Goal: Transaction & Acquisition: Download file/media

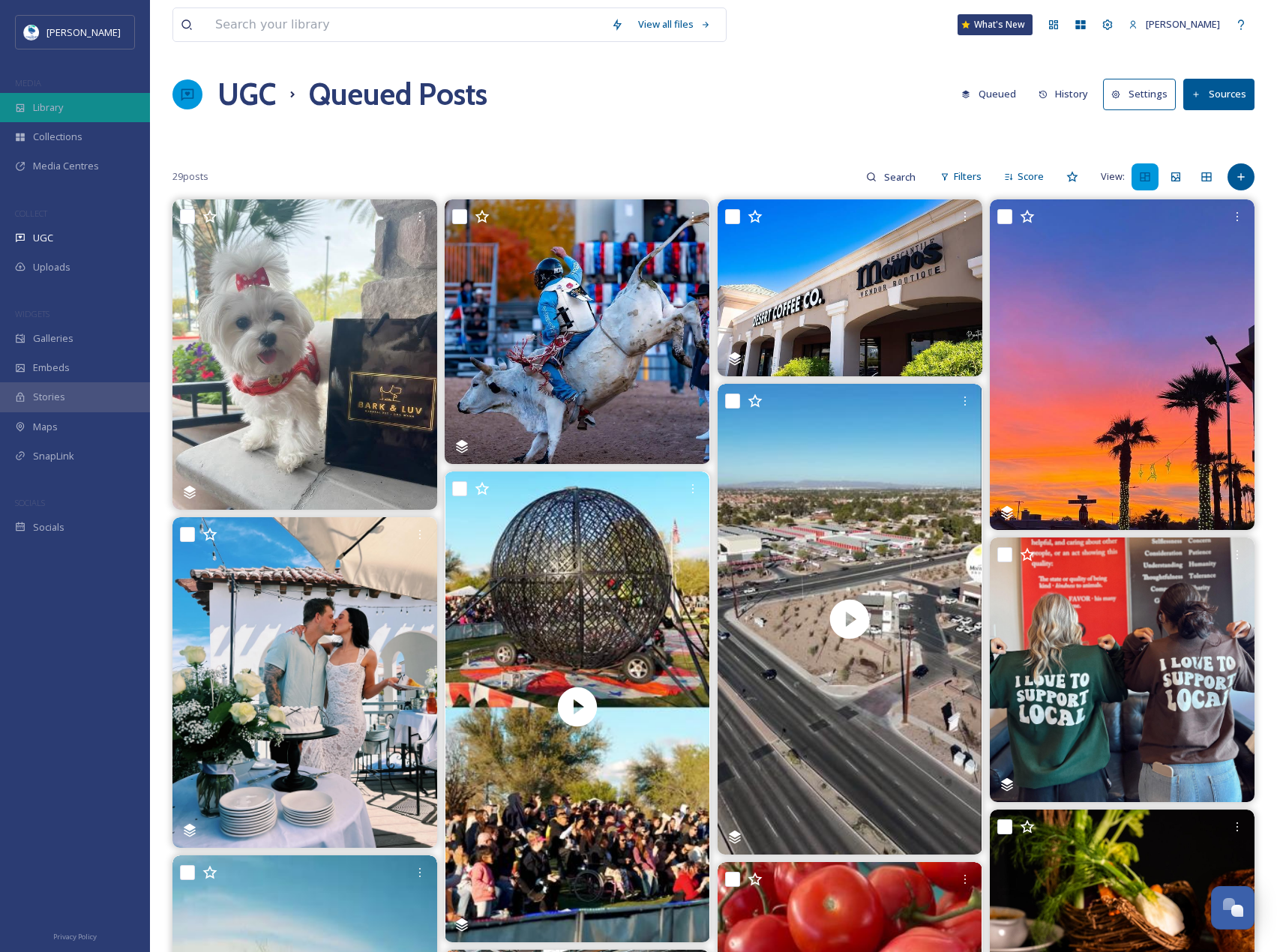
click at [61, 99] on div "Library" at bounding box center [75, 107] width 150 height 29
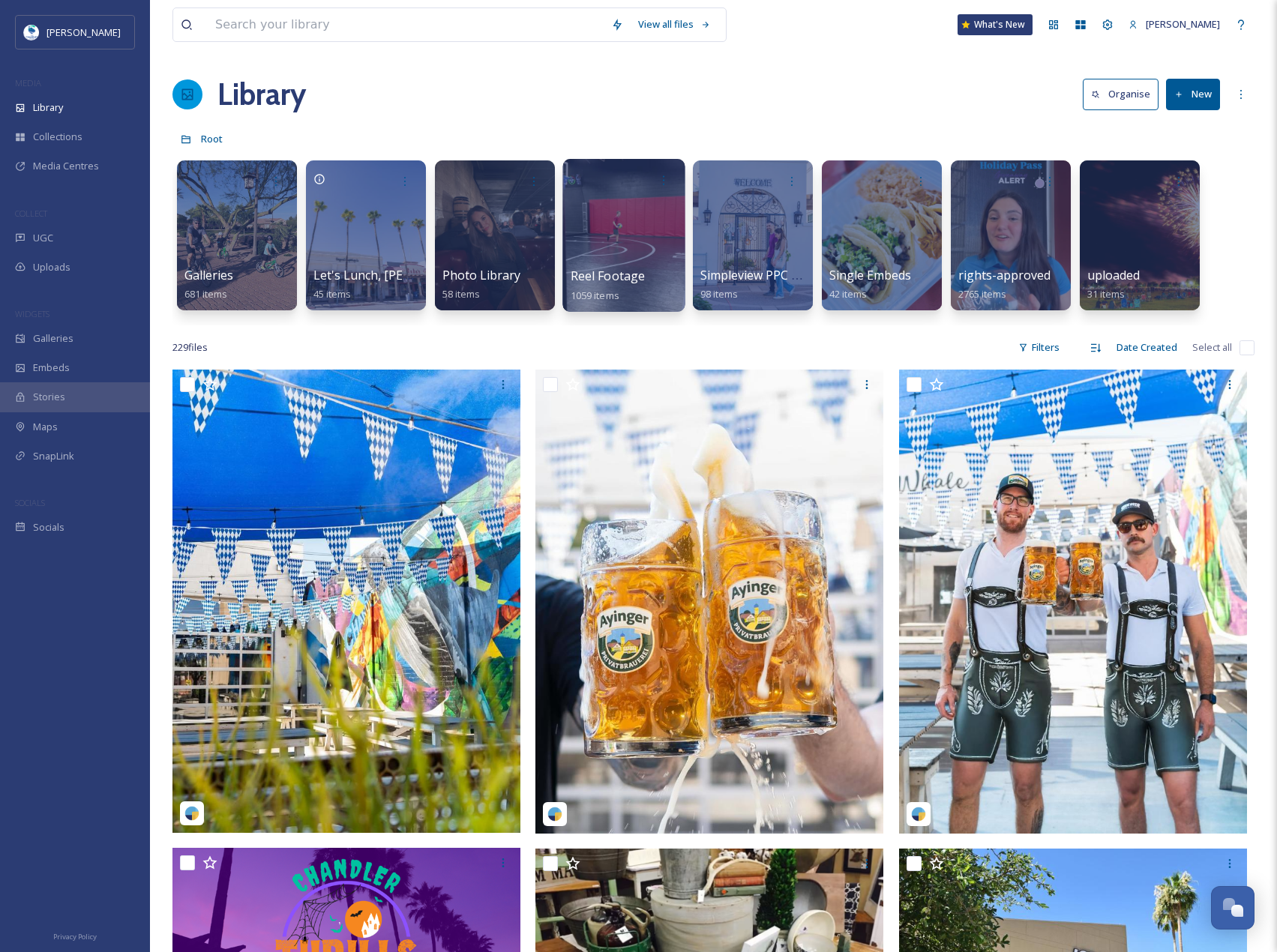
click at [591, 207] on div at bounding box center [623, 234] width 123 height 153
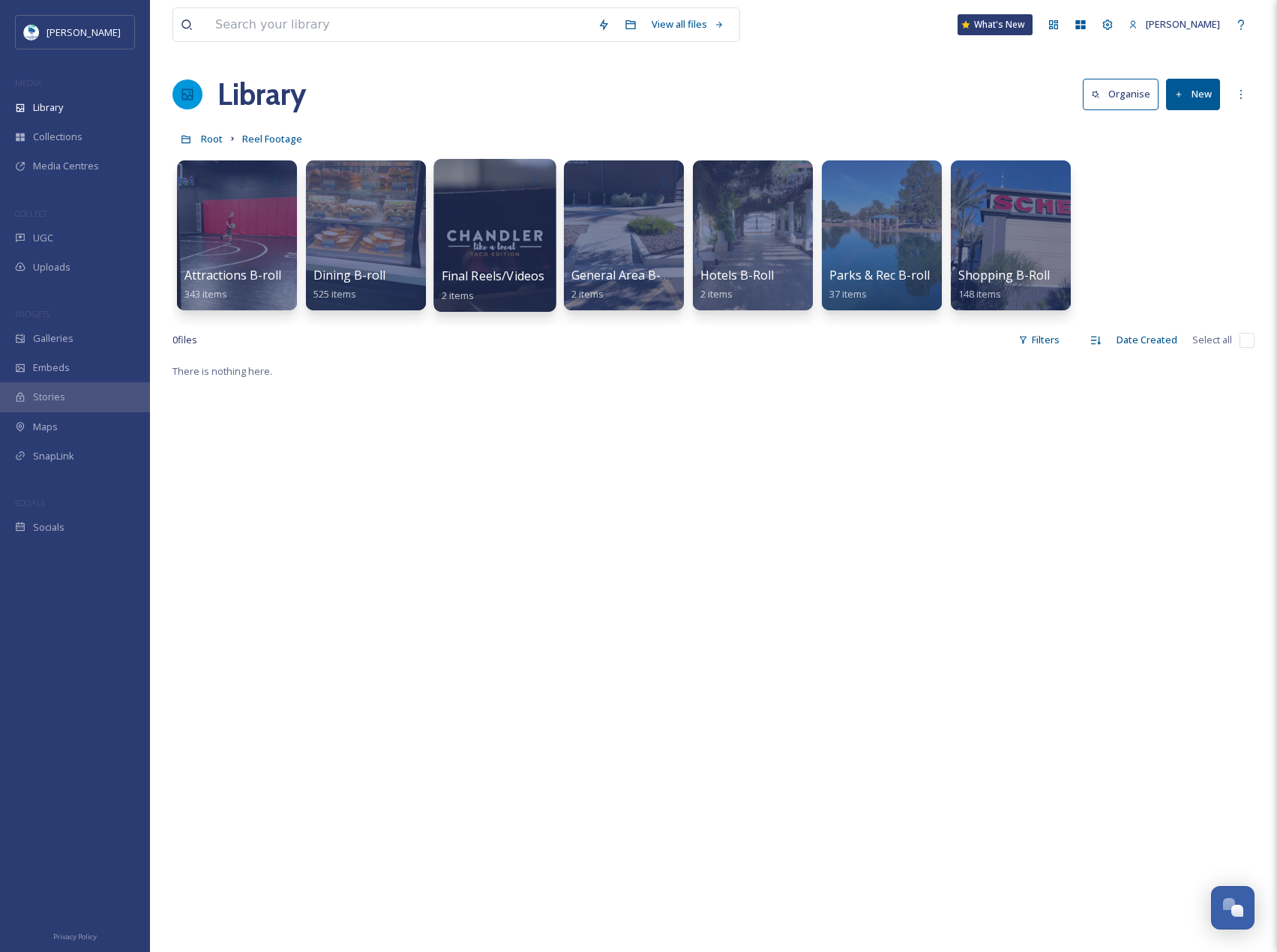
click at [514, 225] on div at bounding box center [494, 234] width 123 height 153
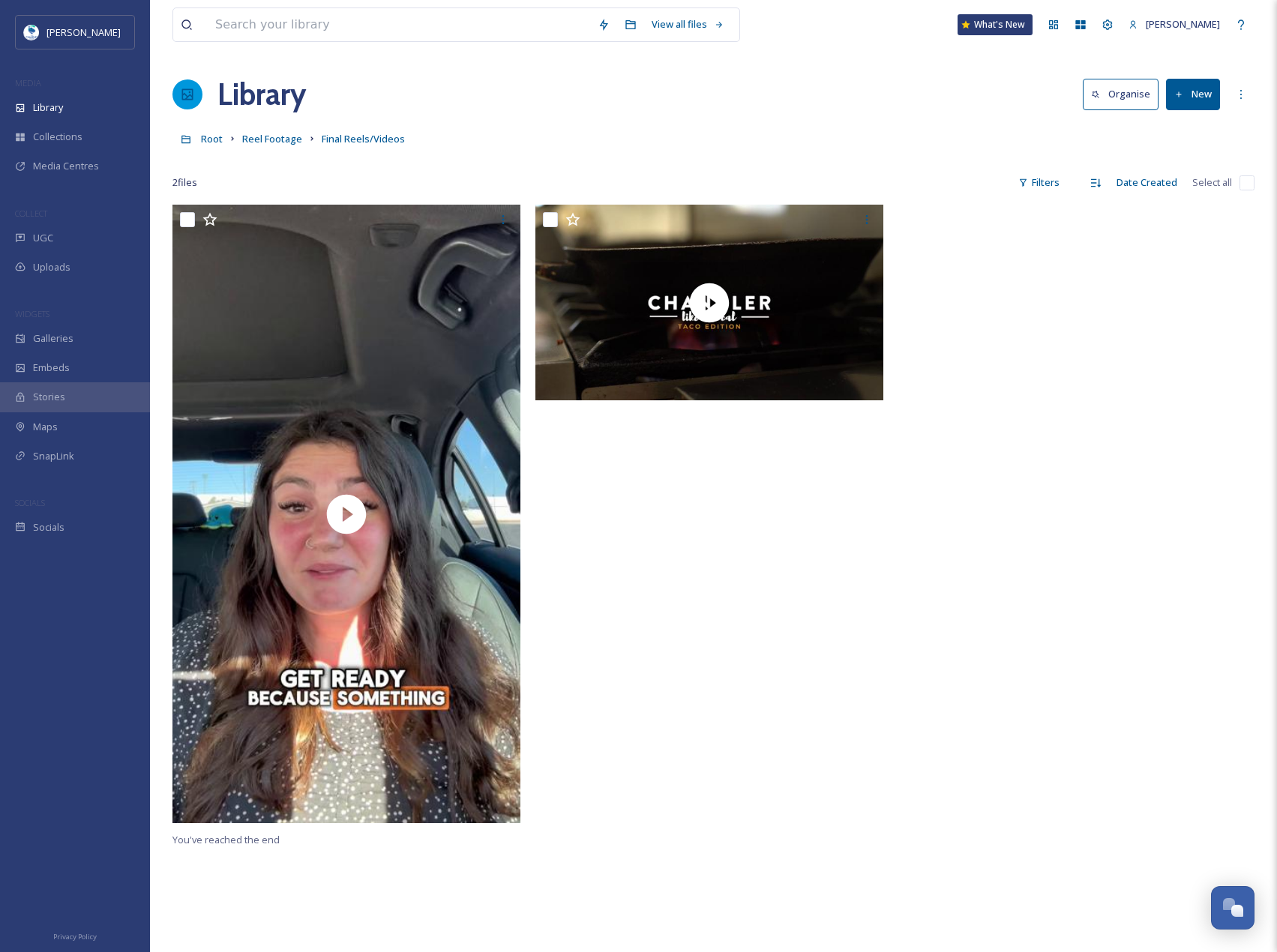
click at [1196, 103] on button "New" at bounding box center [1193, 94] width 54 height 31
click at [1198, 123] on span "File Upload" at bounding box center [1186, 130] width 50 height 14
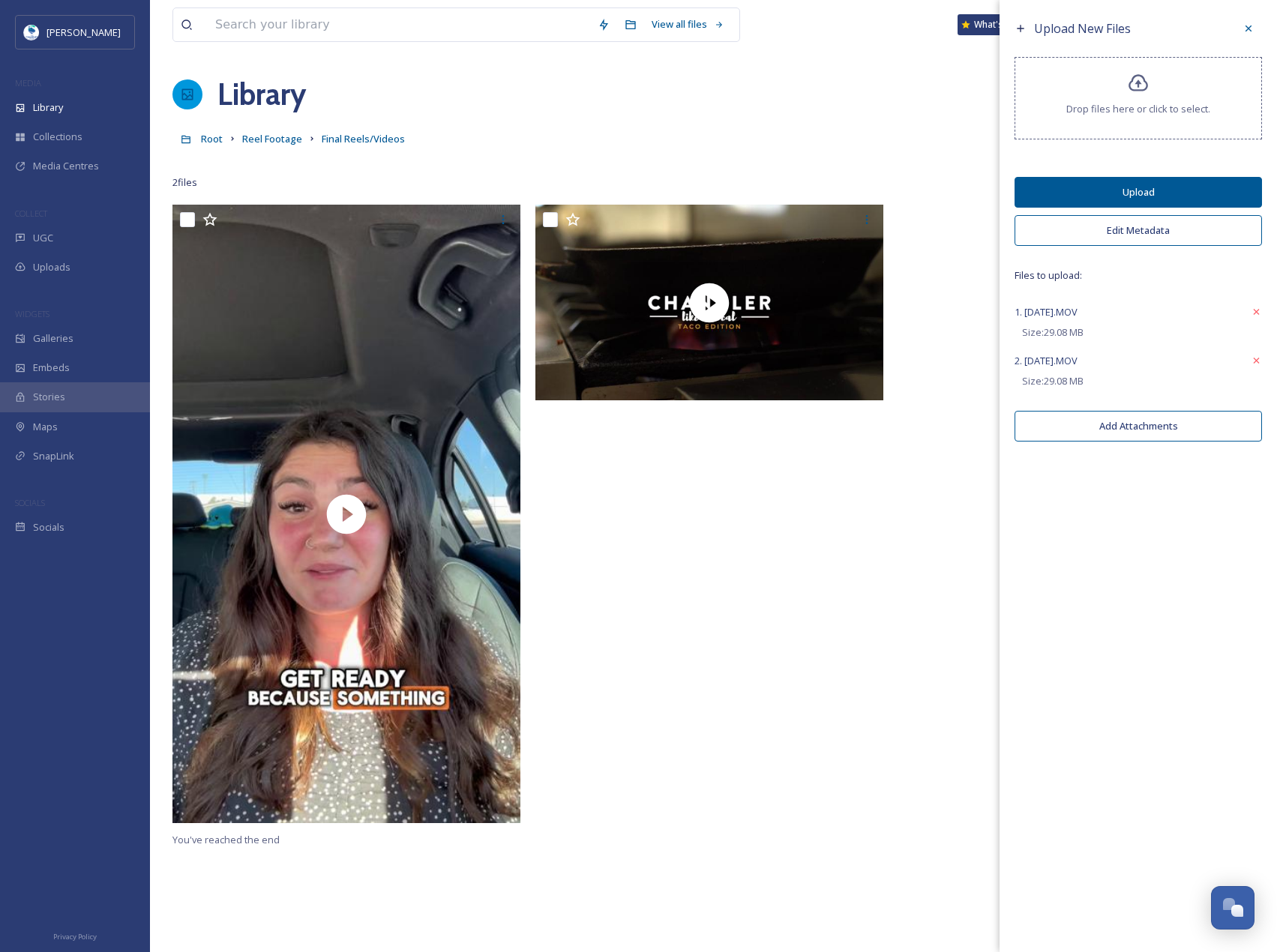
click at [1263, 367] on div "Upload New Files Drop files here or click to select. Upload Edit Metadata Files…" at bounding box center [1138, 232] width 277 height 465
click at [1254, 358] on icon at bounding box center [1256, 361] width 11 height 12
click at [1184, 197] on button "Upload" at bounding box center [1138, 191] width 247 height 31
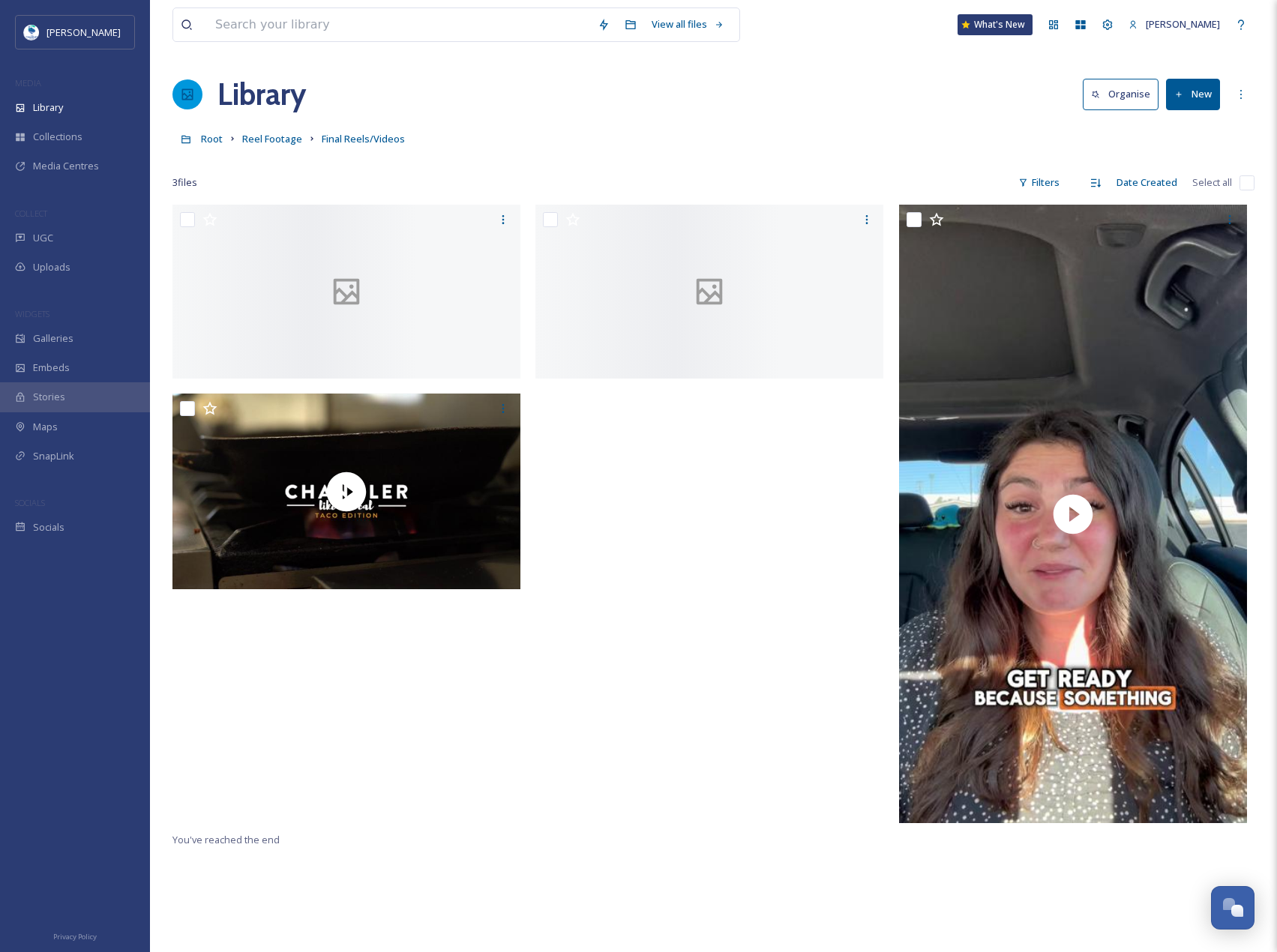
click at [860, 66] on div "View all files What's New [PERSON_NAME] Library Organise New Root Reel Footage …" at bounding box center [713, 578] width 1126 height 1157
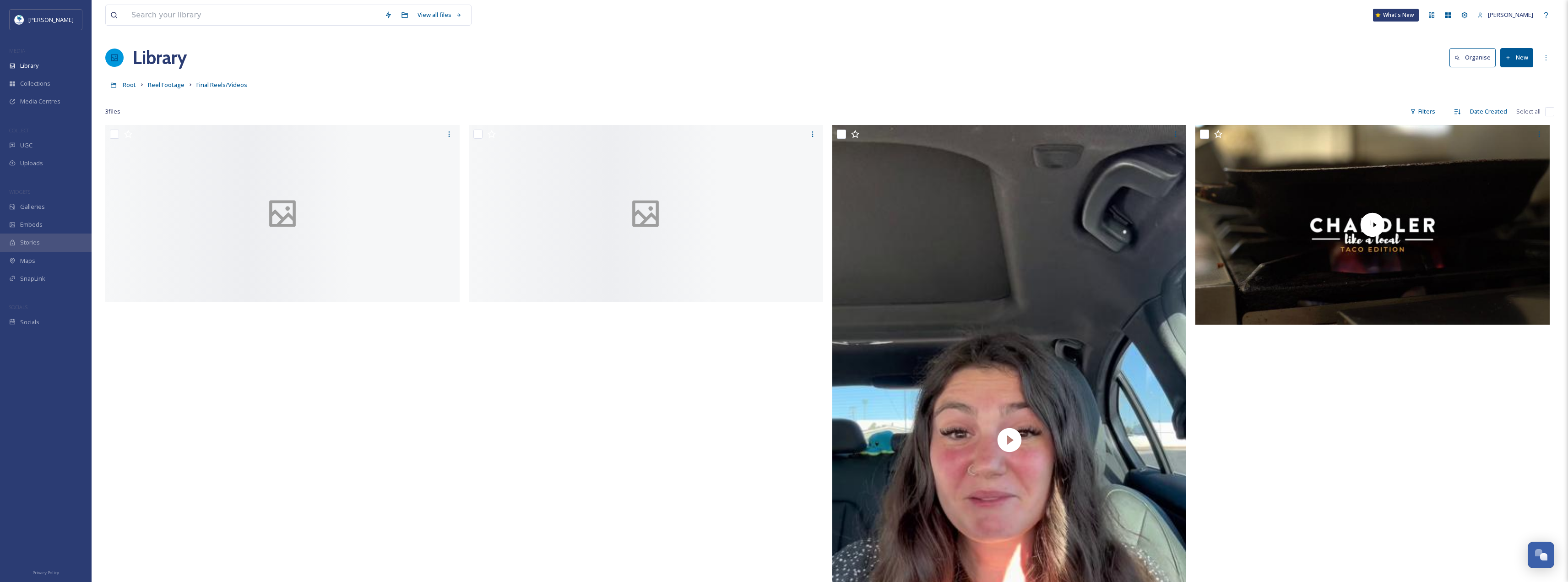
click at [464, 52] on div "Library Organise New" at bounding box center [830, 57] width 1449 height 27
